Goal: Information Seeking & Learning: Learn about a topic

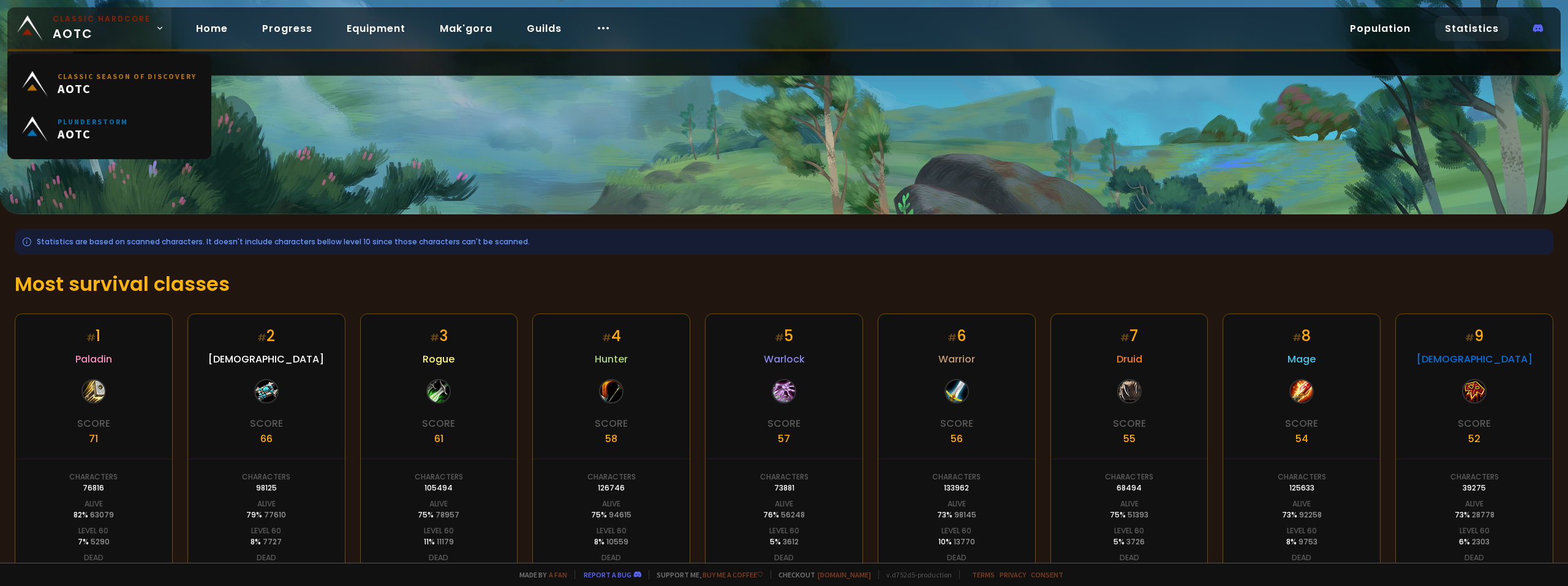
click at [117, 23] on small "Classic Hardcore" at bounding box center [102, 19] width 98 height 11
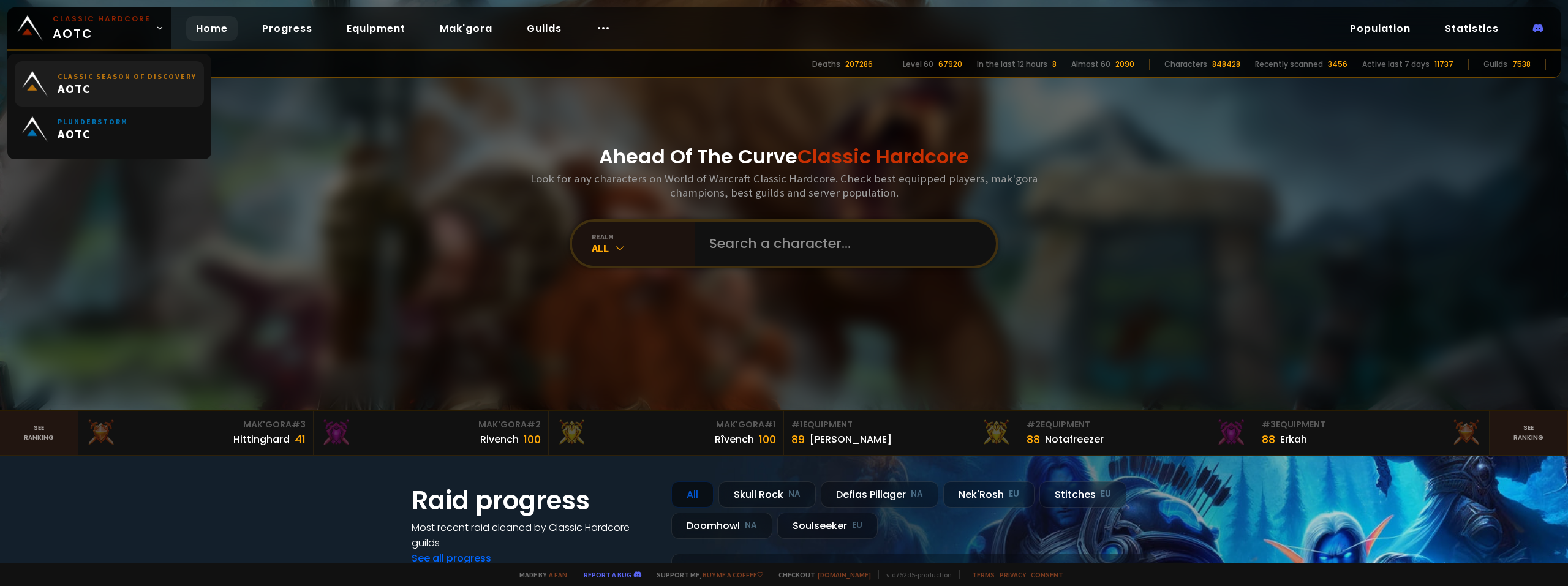
click at [80, 90] on span "AOTC" at bounding box center [127, 89] width 139 height 16
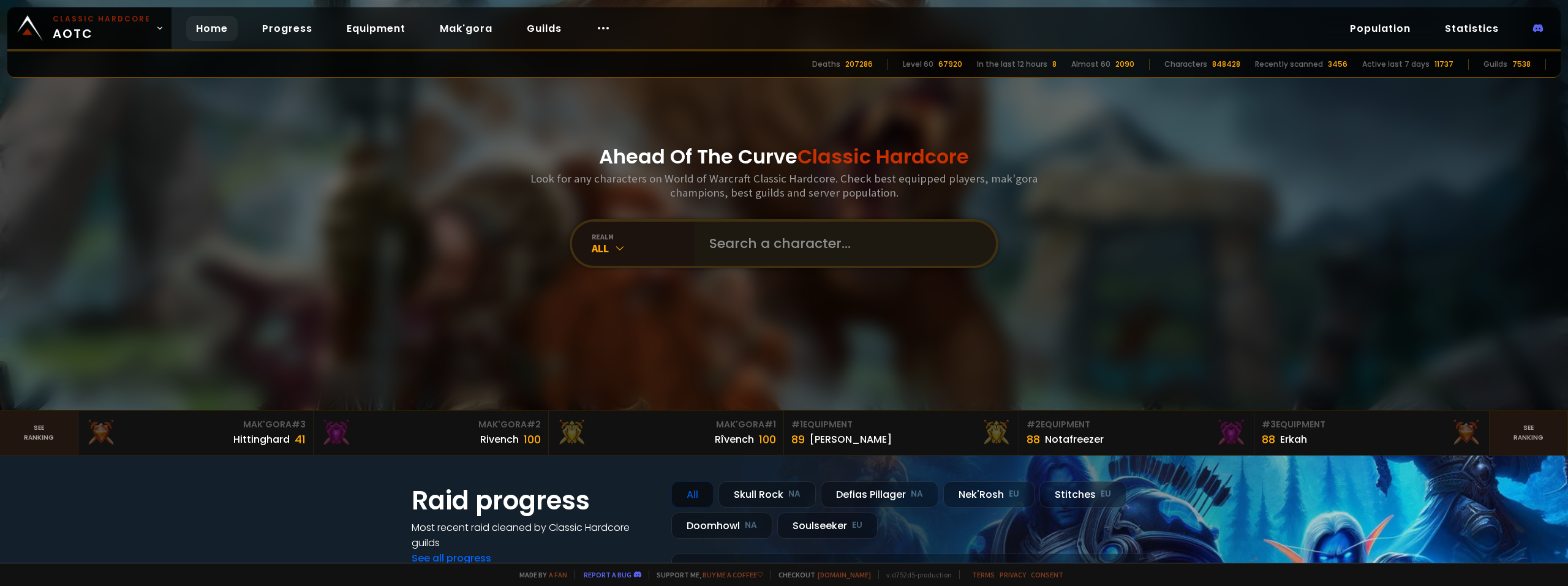
scroll to position [306, 0]
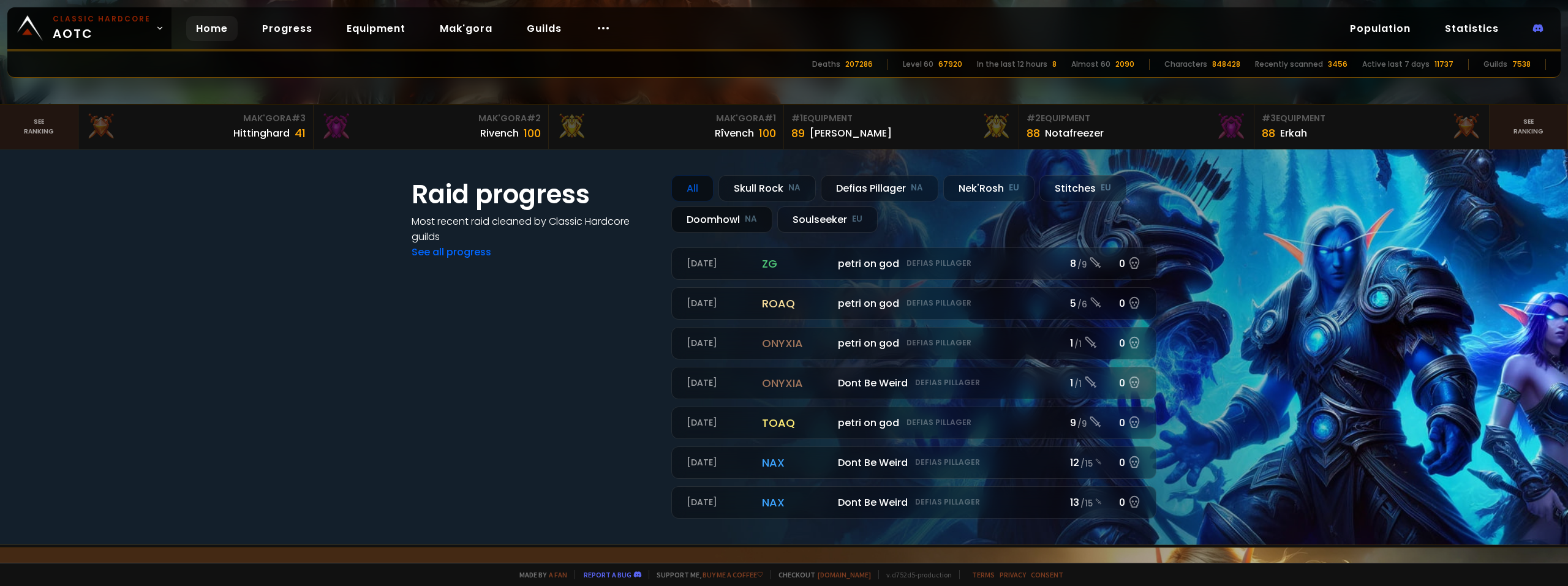
click at [724, 218] on div "Doomhowl NA" at bounding box center [722, 219] width 101 height 26
click at [879, 187] on div "Defias Pillager NA" at bounding box center [879, 188] width 118 height 26
click at [700, 223] on div "Doomhowl NA" at bounding box center [722, 219] width 101 height 26
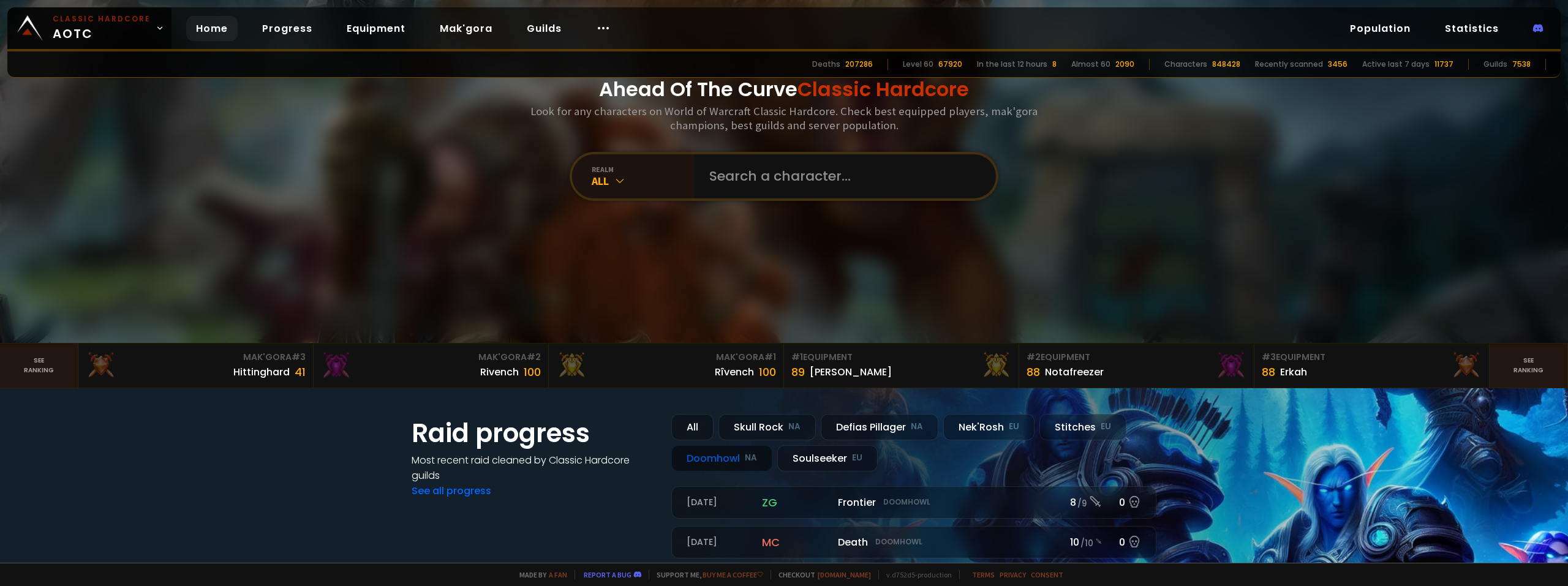
scroll to position [0, 0]
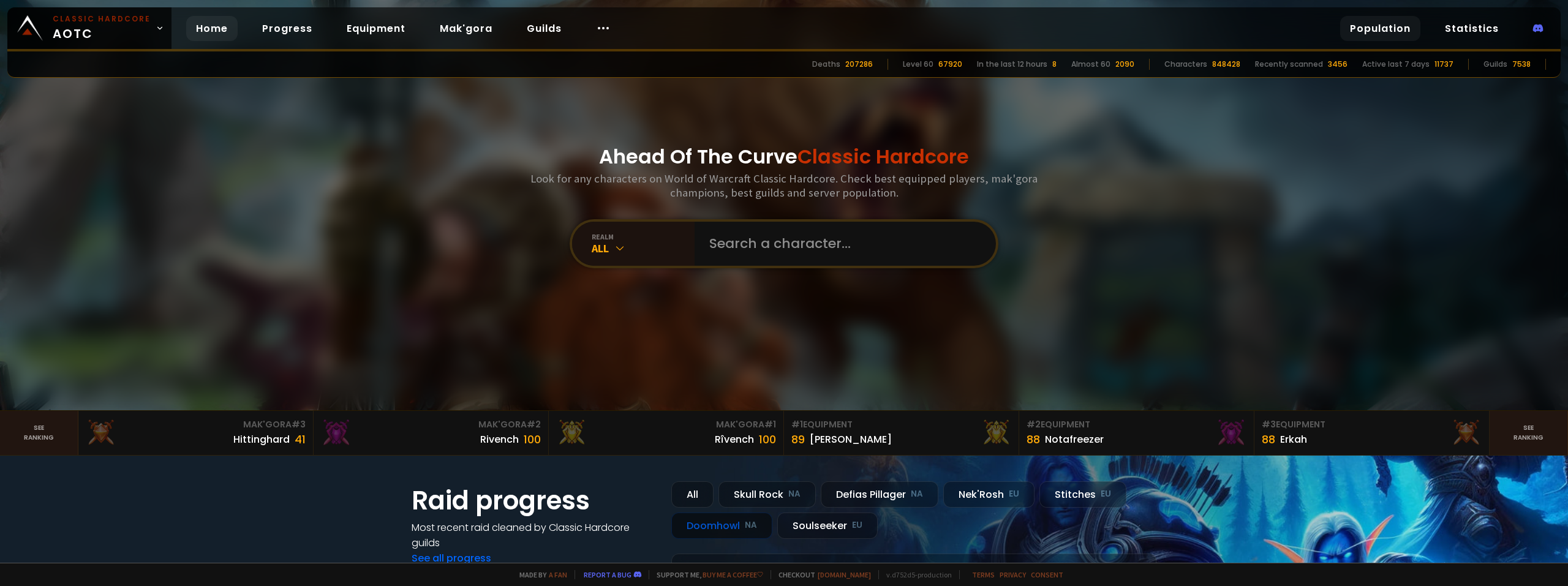
click at [1377, 28] on link "Population" at bounding box center [1380, 28] width 80 height 25
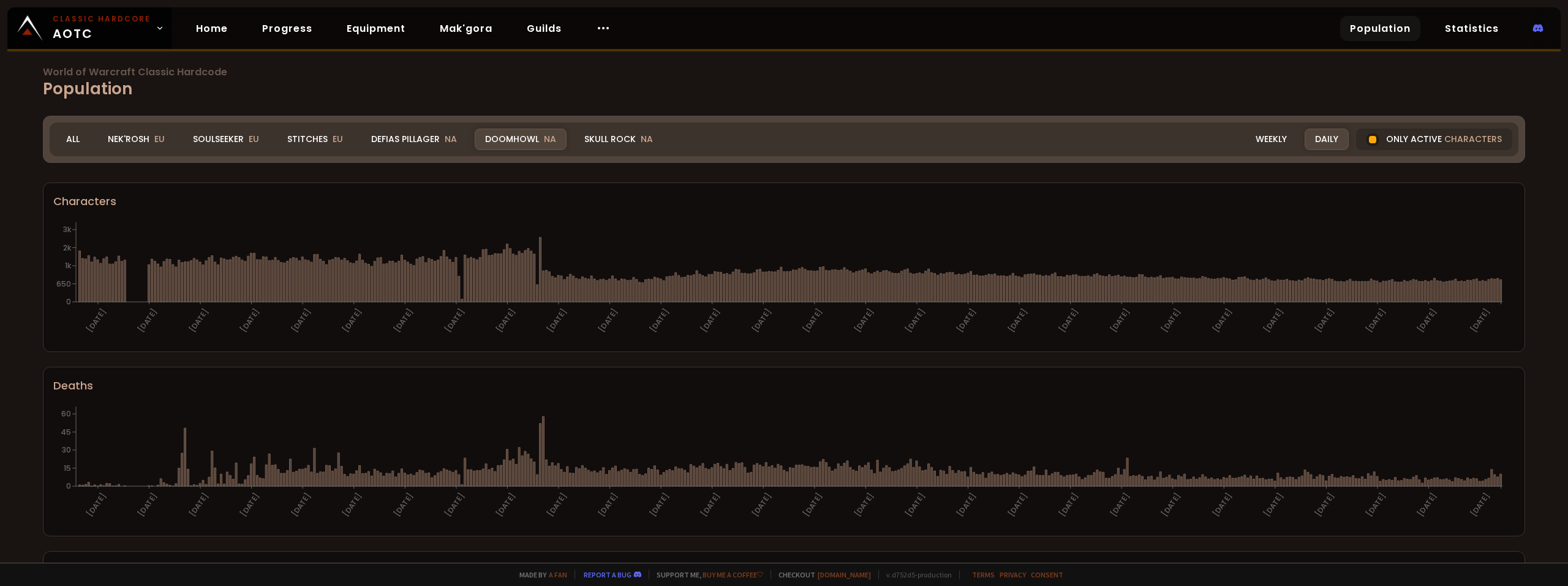
click at [517, 141] on div "Doomhowl NA" at bounding box center [520, 139] width 92 height 22
click at [513, 138] on div "Doomhowl NA" at bounding box center [520, 139] width 92 height 22
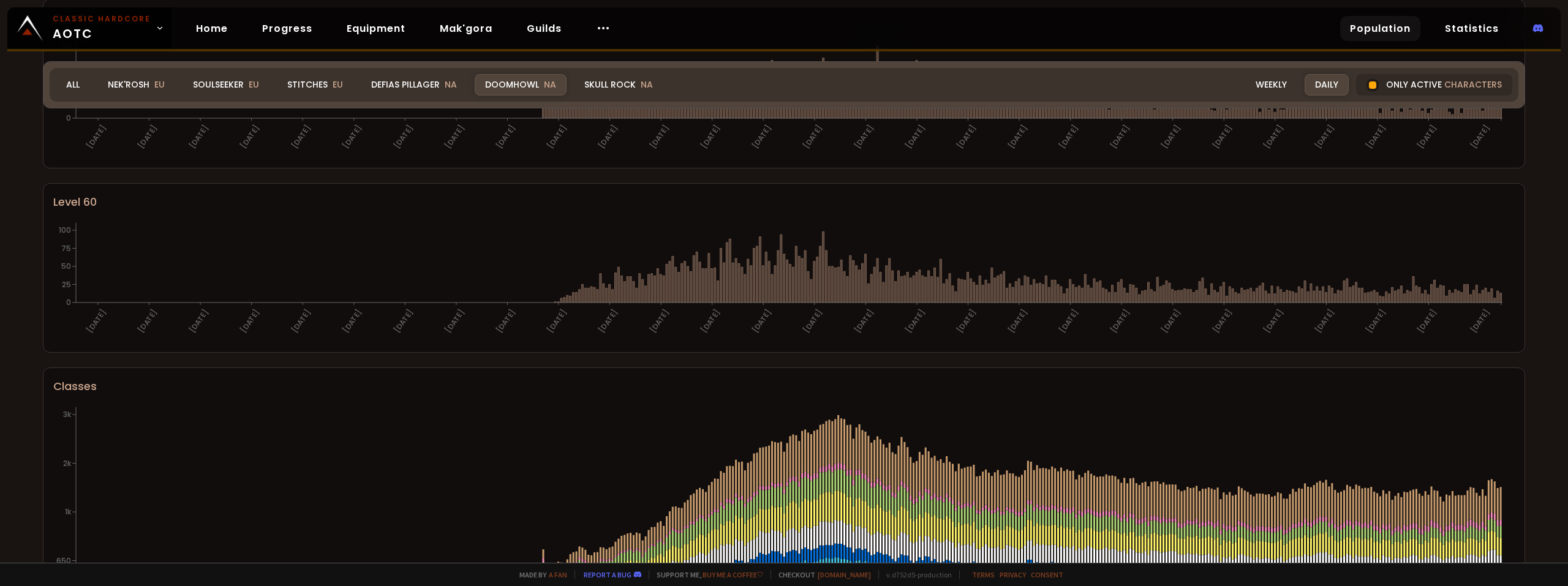
scroll to position [551, 0]
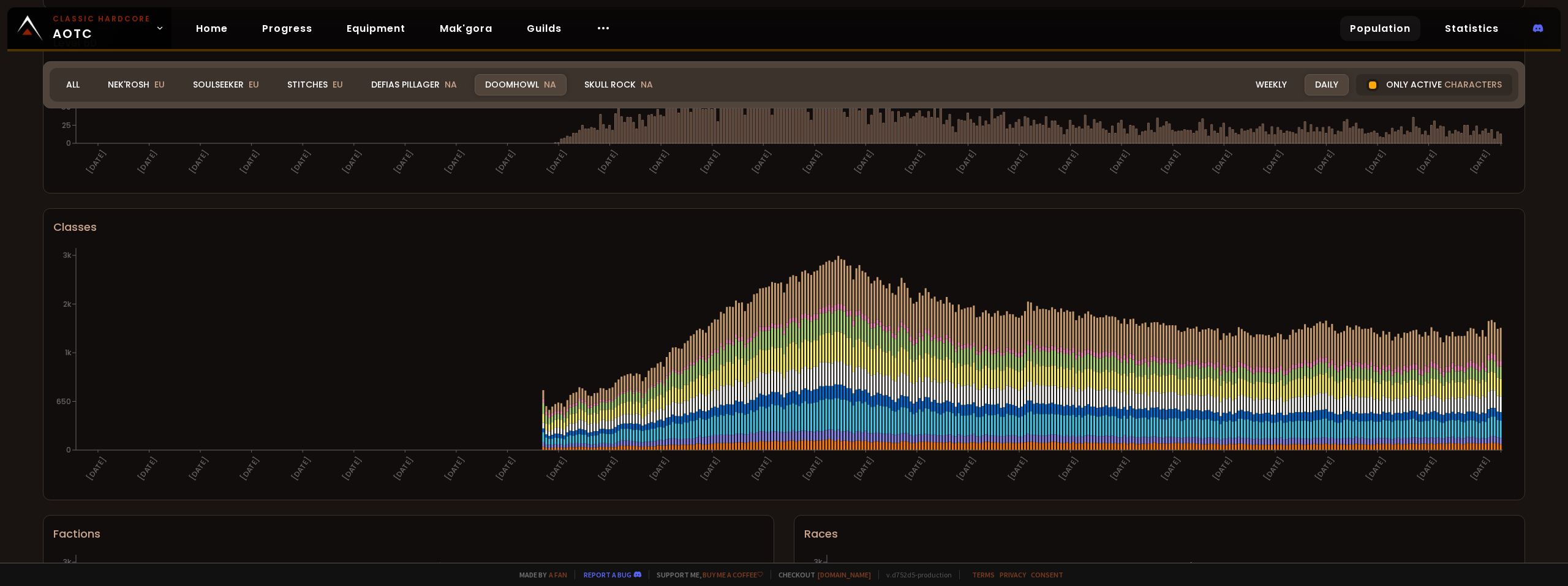
click at [0, 243] on div "World of Warcraft Classic Hardcode Population Realm Doomhowl All Nek'Rosh EU So…" at bounding box center [784, 281] width 1568 height 563
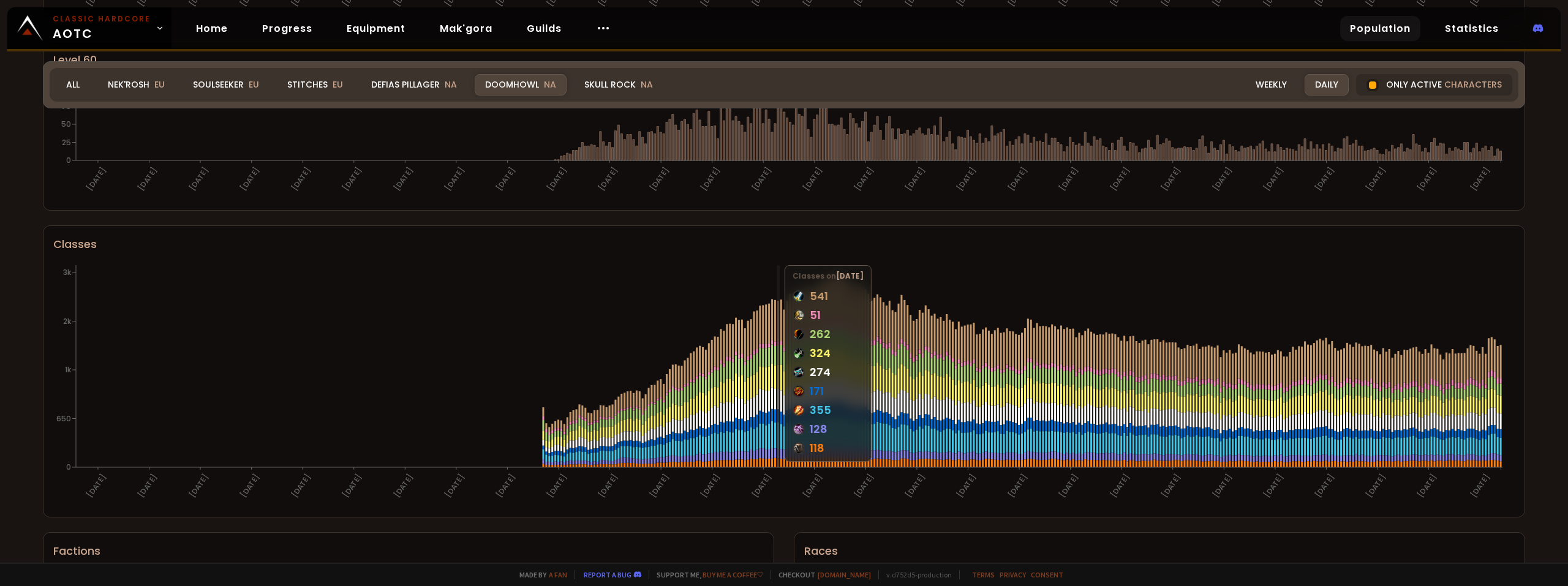
scroll to position [564, 0]
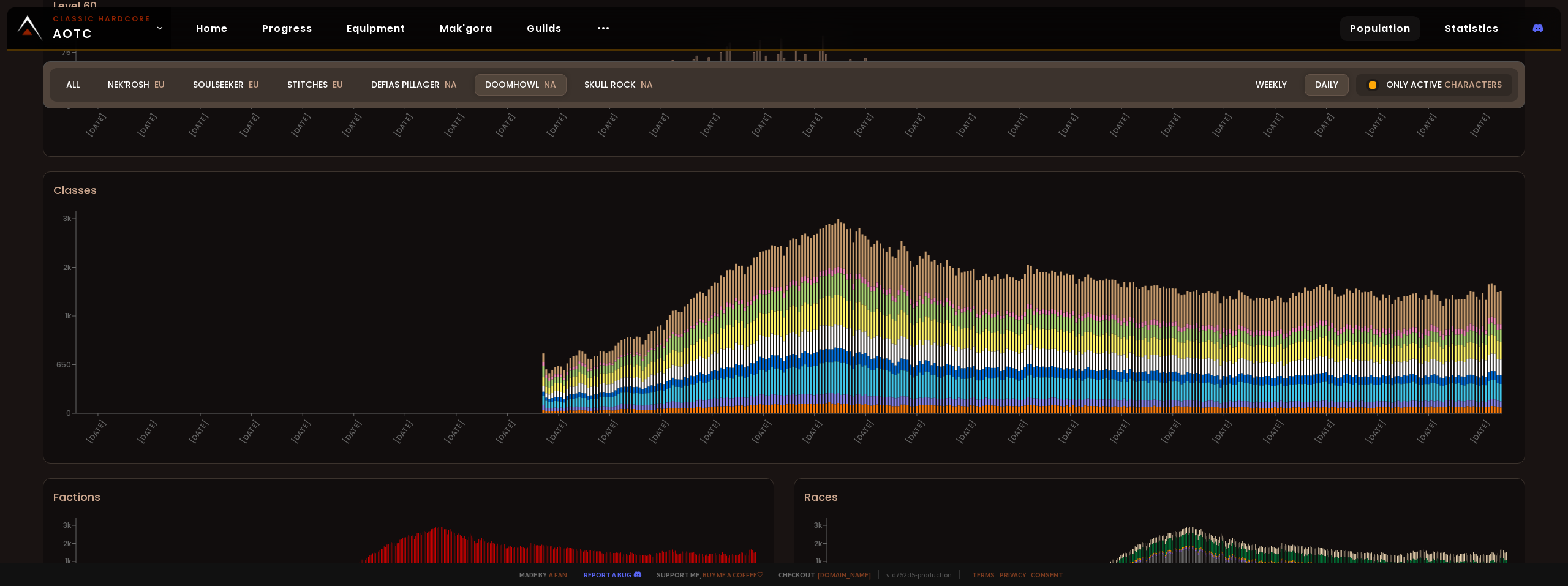
click at [15, 168] on div "World of Warcraft Classic Hardcode Population Realm Doomhowl All Nek'Rosh EU So…" at bounding box center [784, 281] width 1568 height 563
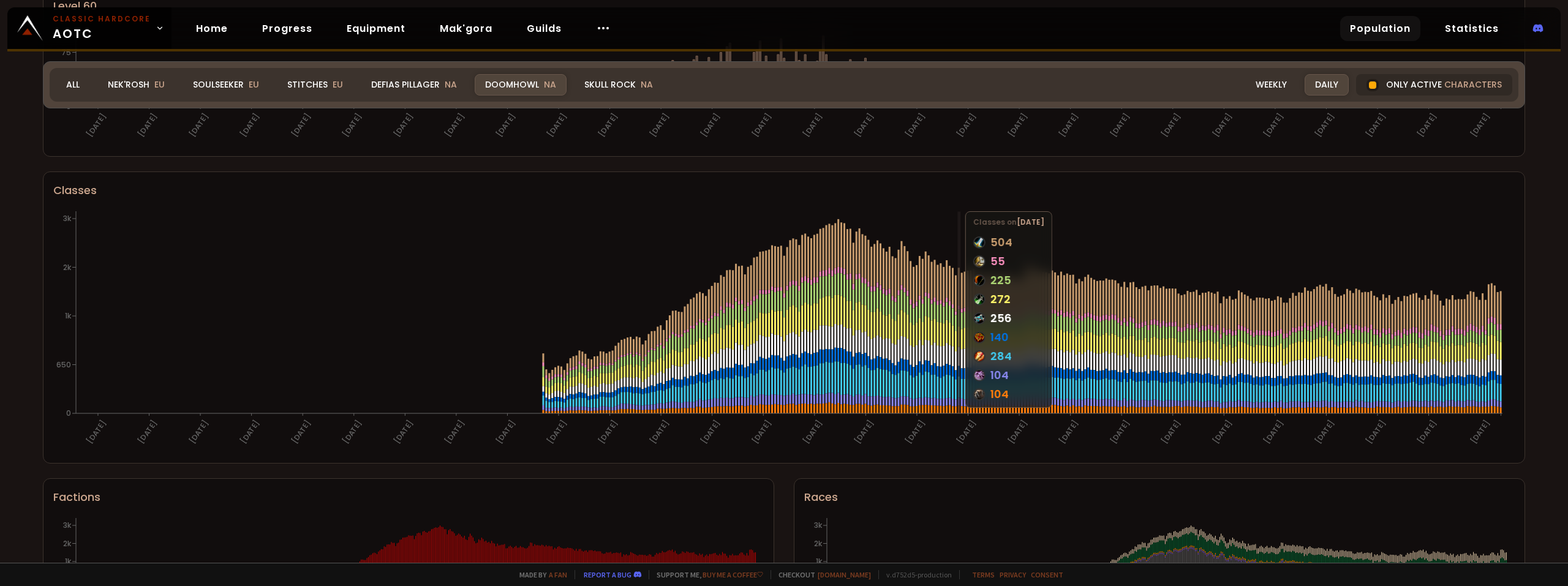
scroll to position [663, 0]
